Goal: Transaction & Acquisition: Purchase product/service

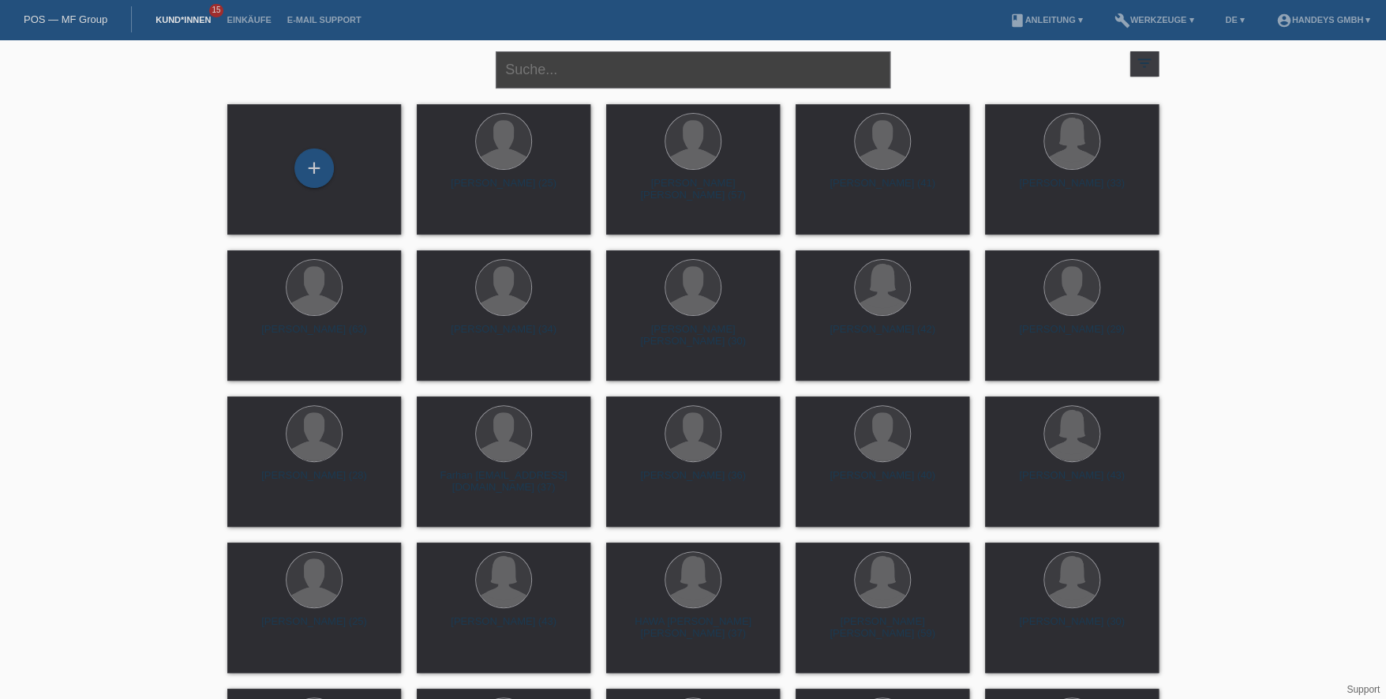
click at [542, 61] on input "text" at bounding box center [693, 69] width 395 height 37
type input "bal gönül"
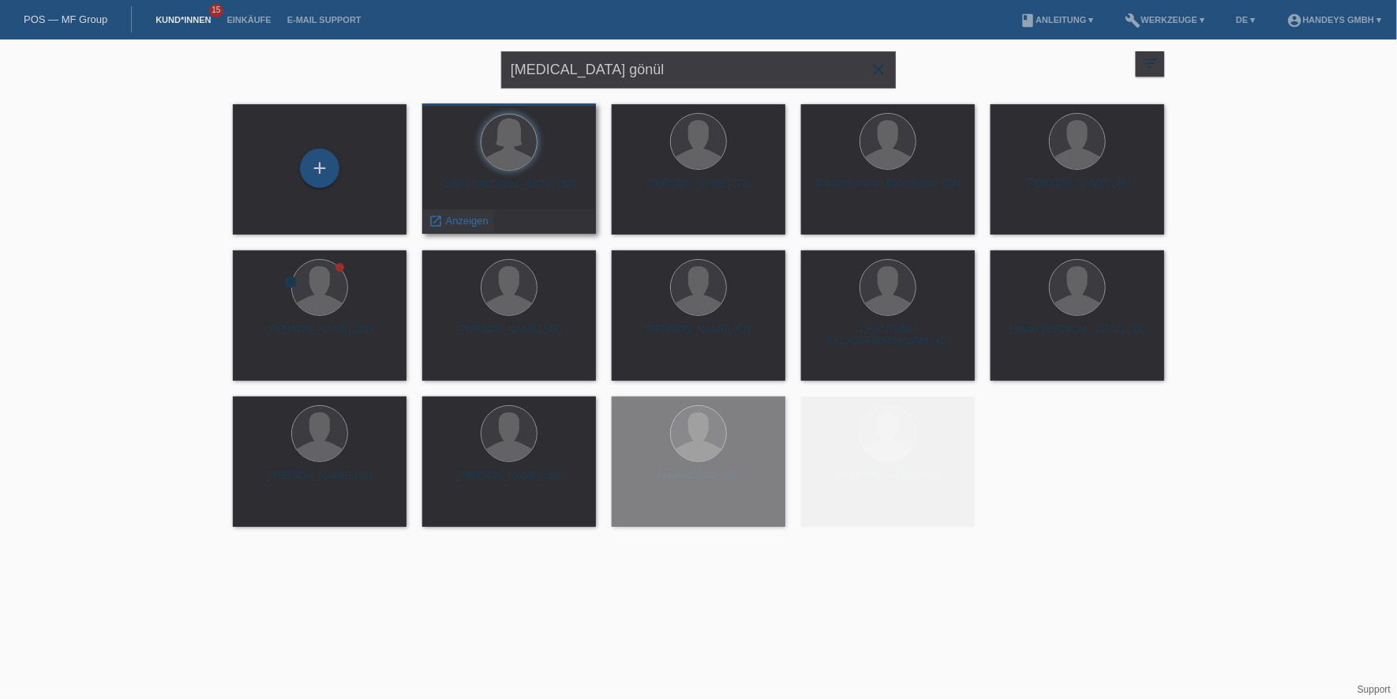
click at [461, 215] on span "Anzeigen" at bounding box center [467, 221] width 43 height 12
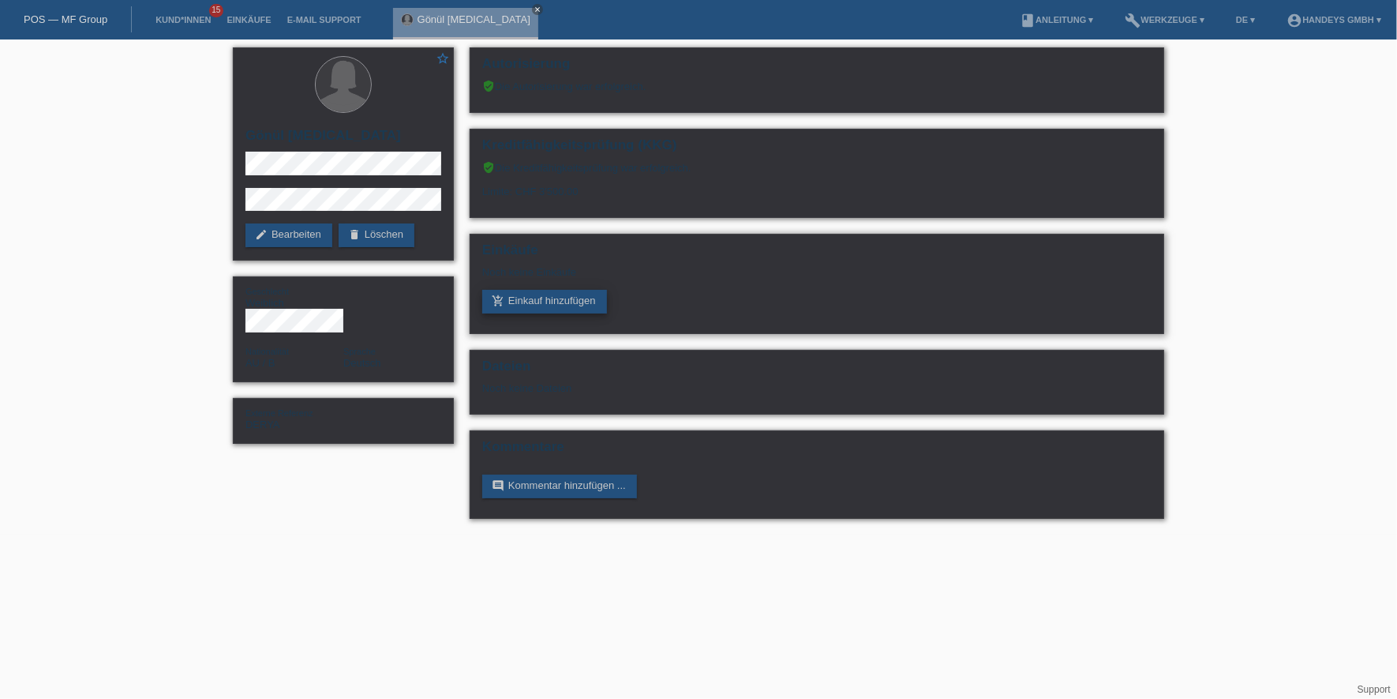
click at [536, 293] on link "add_shopping_cart Einkauf hinzufügen" at bounding box center [544, 302] width 125 height 24
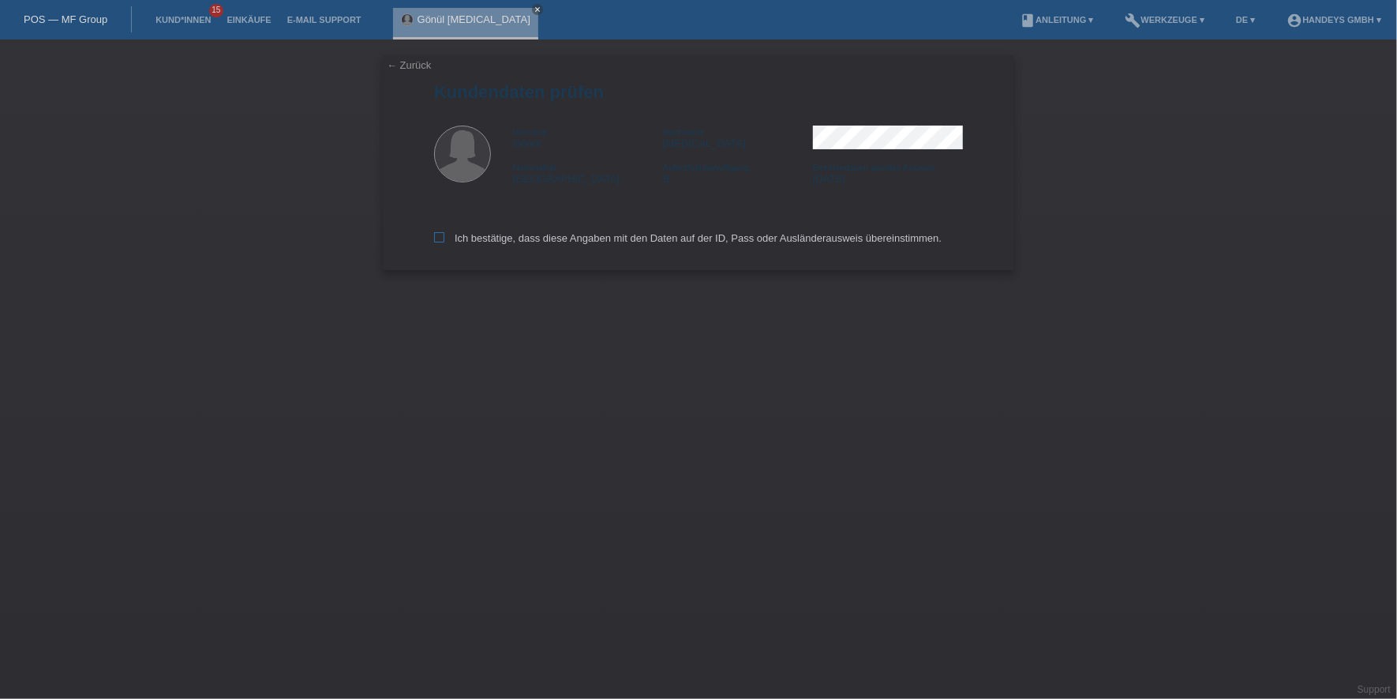
click at [531, 232] on label "Ich bestätige, dass diese Angaben mit den Daten auf der ID, Pass oder Ausländer…" at bounding box center [688, 238] width 508 height 12
click at [444, 232] on input "Ich bestätige, dass diese Angaben mit den Daten auf der ID, Pass oder Ausländer…" at bounding box center [439, 237] width 10 height 10
checkbox input "true"
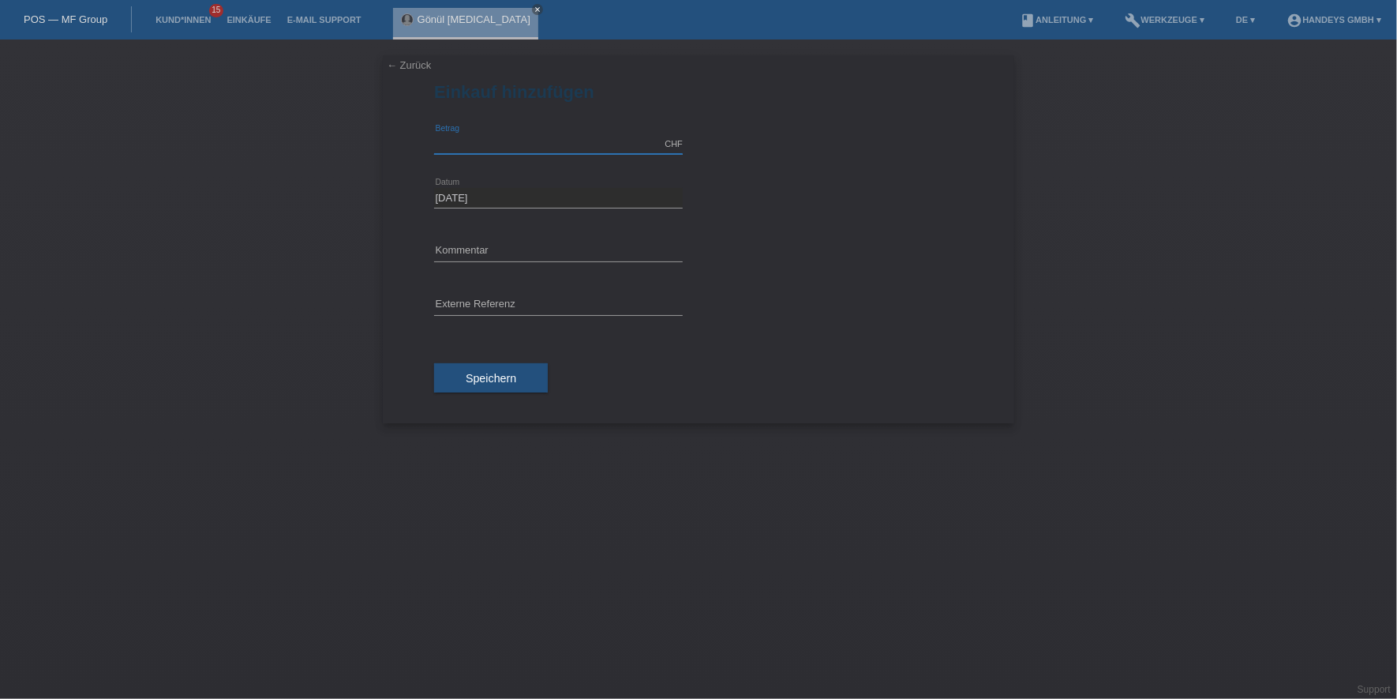
click at [542, 137] on input "text" at bounding box center [558, 144] width 249 height 20
type input "1422.00"
click at [570, 260] on div "error Kommentar" at bounding box center [558, 252] width 249 height 21
type input "Flug und Mietwagen"
click at [529, 297] on input "text" at bounding box center [558, 305] width 249 height 20
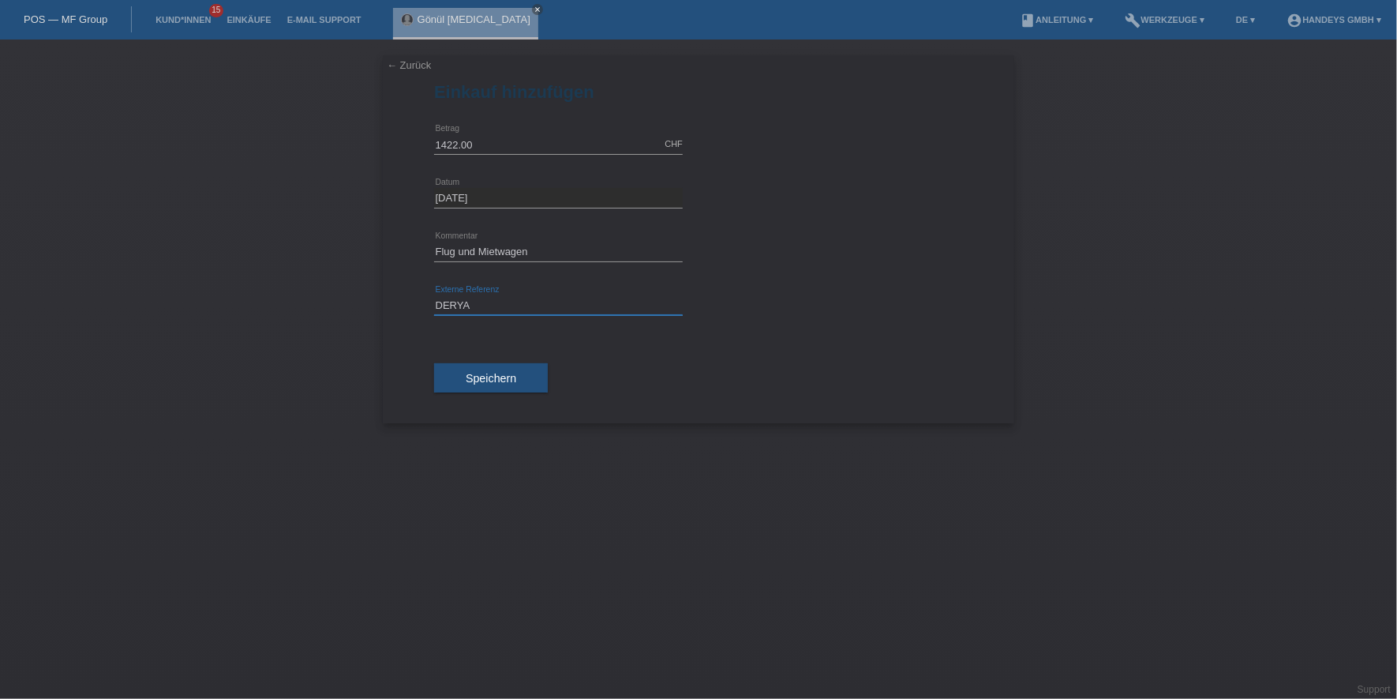
type input "DERYA"
drag, startPoint x: 375, startPoint y: 306, endPoint x: 420, endPoint y: 331, distance: 51.2
click at [376, 307] on div "← Zurück Einkauf hinzufügen 1422.00 CHF error Betrag 21.08.2025" at bounding box center [698, 368] width 1397 height 659
click at [493, 379] on span "Speichern" at bounding box center [491, 378] width 51 height 13
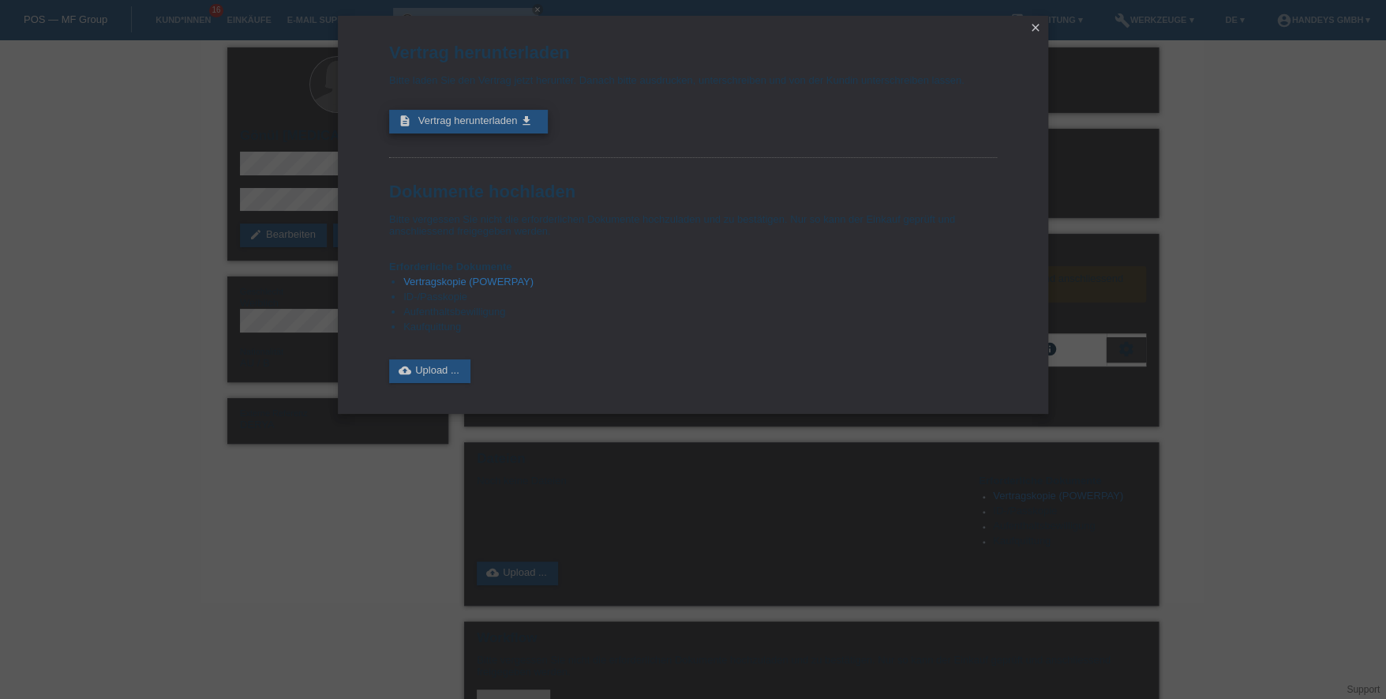
click at [428, 110] on link "description Vertrag herunterladen get_app" at bounding box center [468, 122] width 159 height 24
